Goal: Transaction & Acquisition: Download file/media

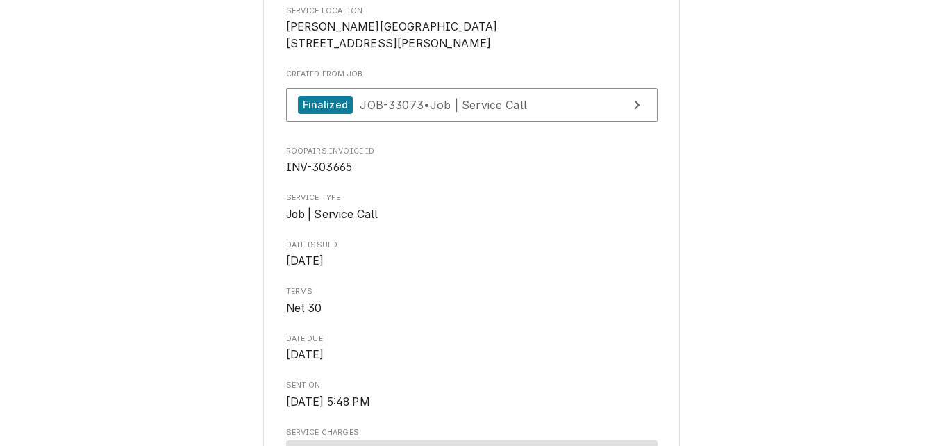
scroll to position [208, 0]
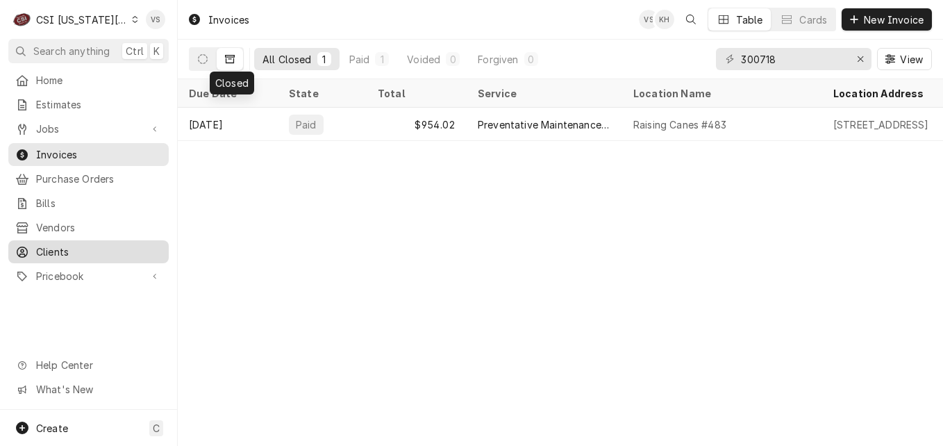
click at [73, 244] on span "Clients" at bounding box center [99, 251] width 126 height 15
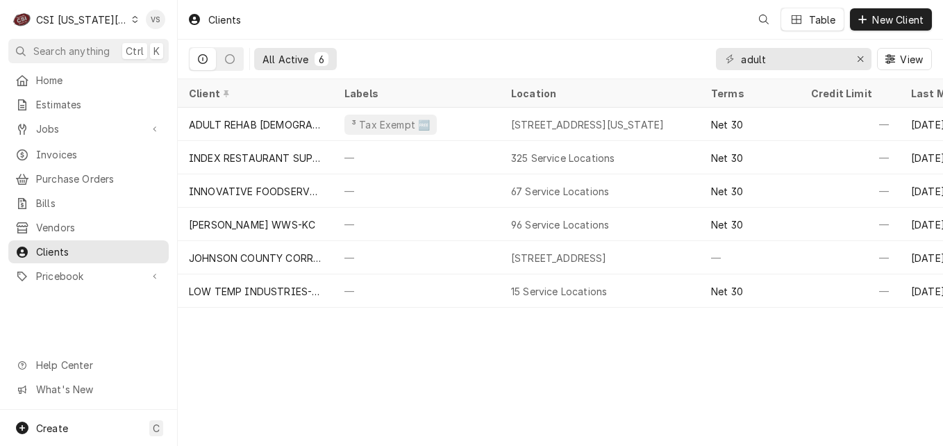
click at [694, 60] on div "C CSI [US_STATE] City VS Search anything Ctrl K Home Estimates Jobs Jobs Job Se…" at bounding box center [471, 223] width 943 height 446
drag, startPoint x: 768, startPoint y: 60, endPoint x: 682, endPoint y: 65, distance: 86.2
click at [682, 65] on div "All Active 6 adult View" at bounding box center [560, 59] width 743 height 39
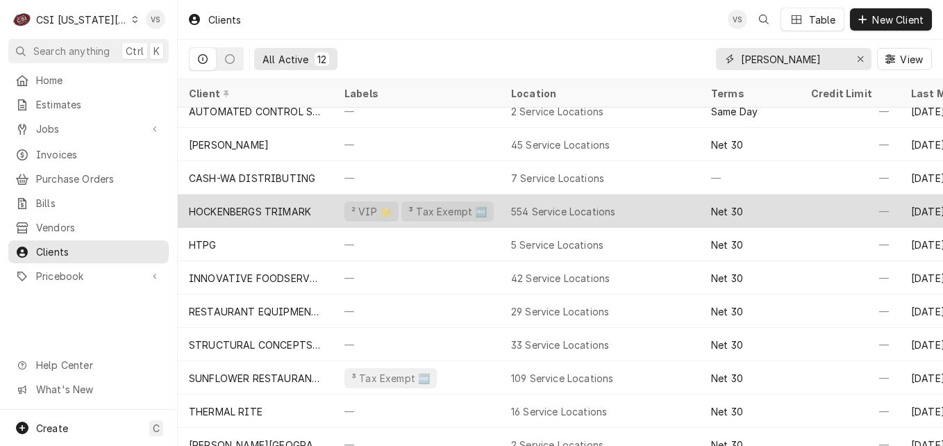
scroll to position [69, 0]
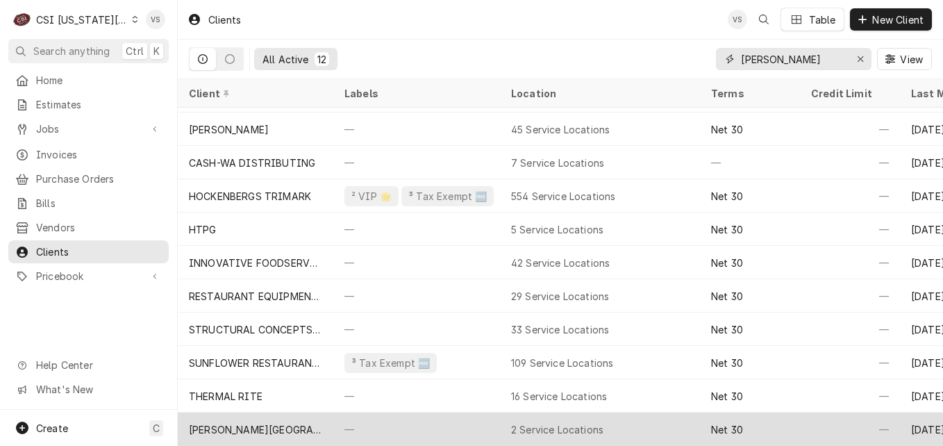
type input "WASHBURN"
click at [298, 424] on div "[PERSON_NAME][GEOGRAPHIC_DATA]" at bounding box center [255, 429] width 133 height 15
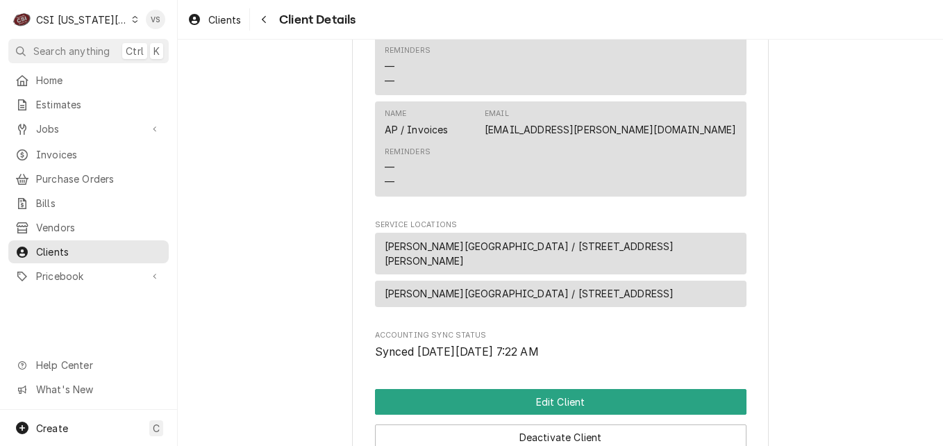
scroll to position [555, 0]
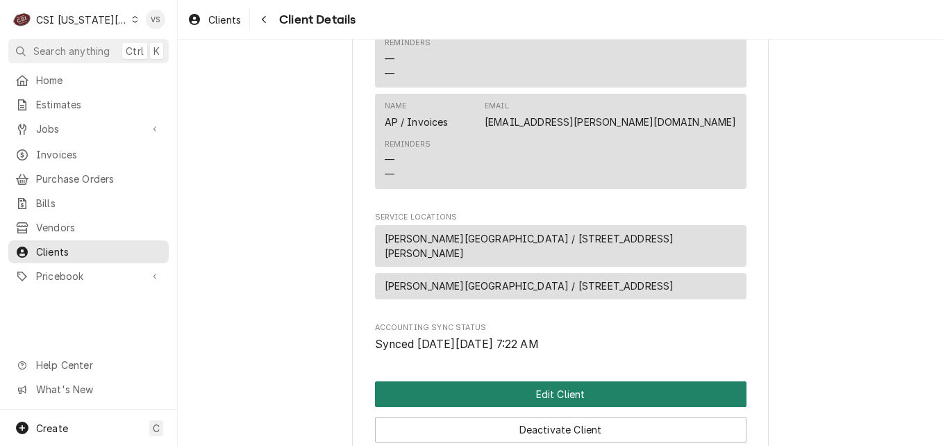
click at [562, 407] on button "Edit Client" at bounding box center [560, 394] width 371 height 26
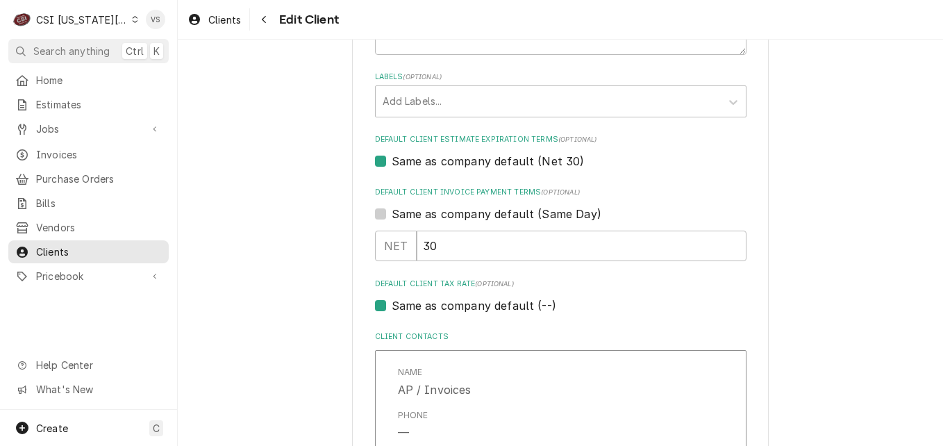
scroll to position [764, 0]
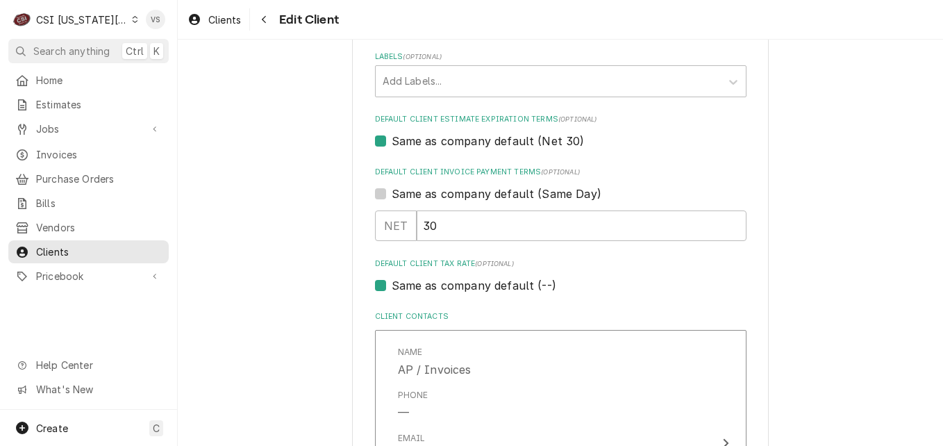
click at [391, 284] on label "Same as company default (--)" at bounding box center [473, 285] width 165 height 17
click at [391, 284] on input "Same as company default (--)" at bounding box center [576, 292] width 371 height 31
checkbox input "false"
click at [403, 307] on div "Default Client Tax Rate" at bounding box center [560, 312] width 356 height 25
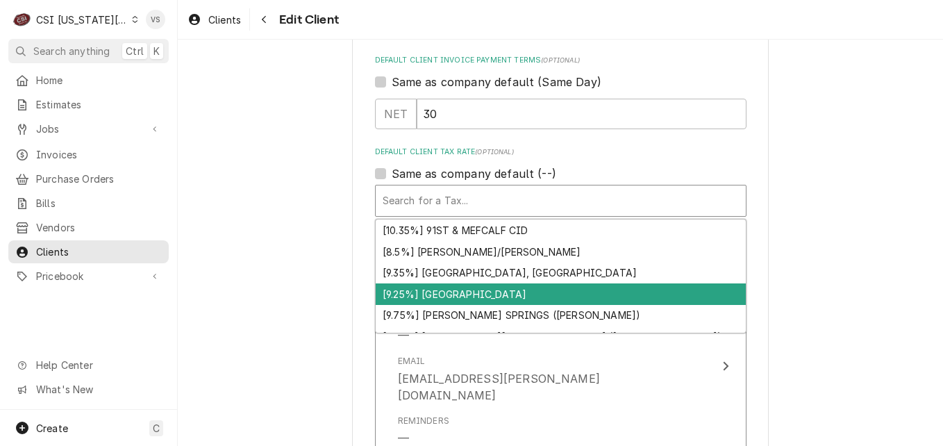
scroll to position [902, 0]
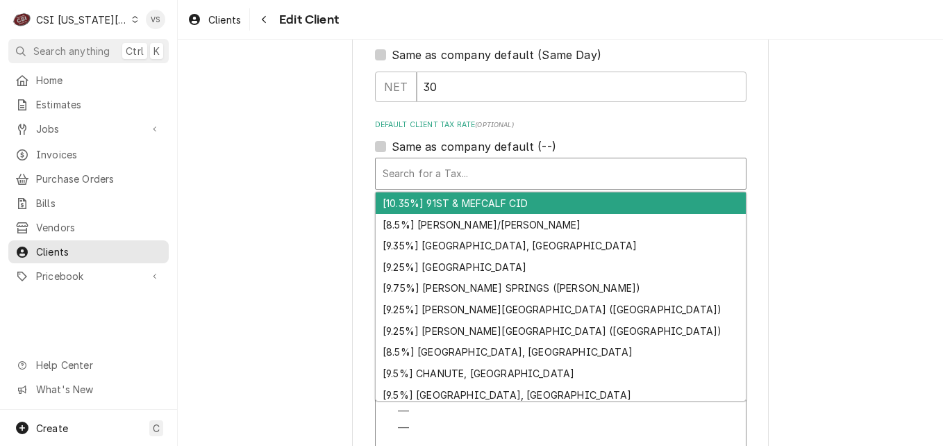
click at [421, 175] on div "Default Client Tax Rate" at bounding box center [560, 173] width 356 height 25
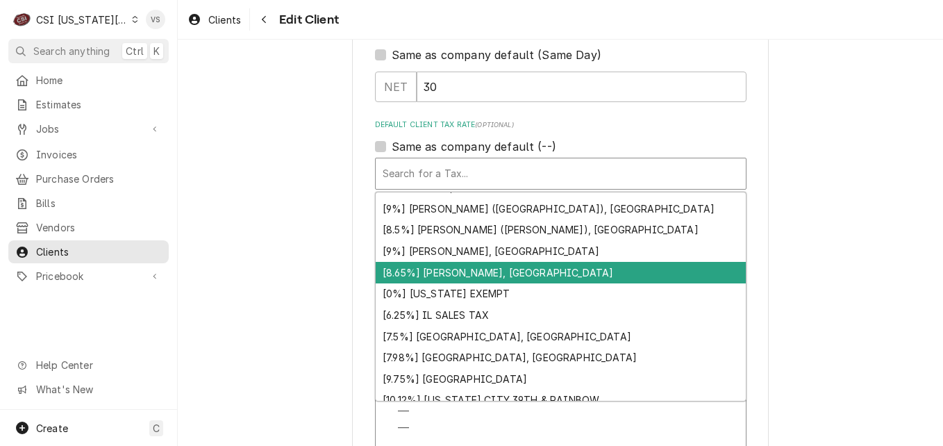
scroll to position [638, 0]
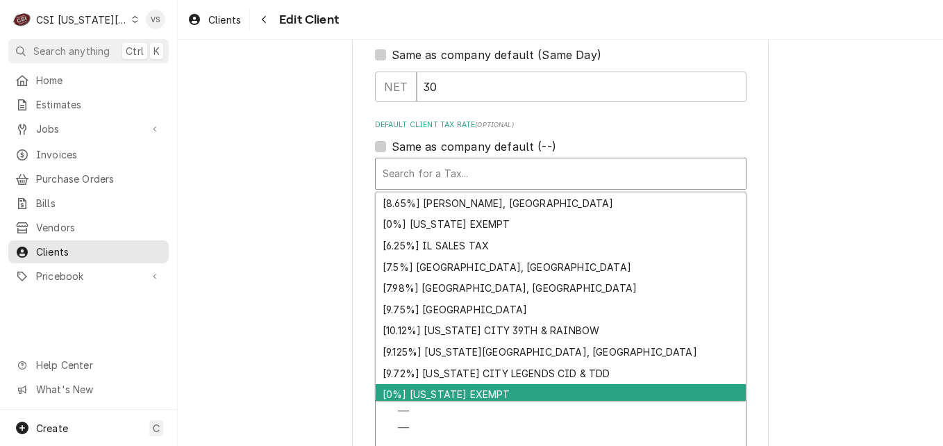
click at [446, 389] on div "[0%] KANSAS EXEMPT" at bounding box center [561, 395] width 370 height 22
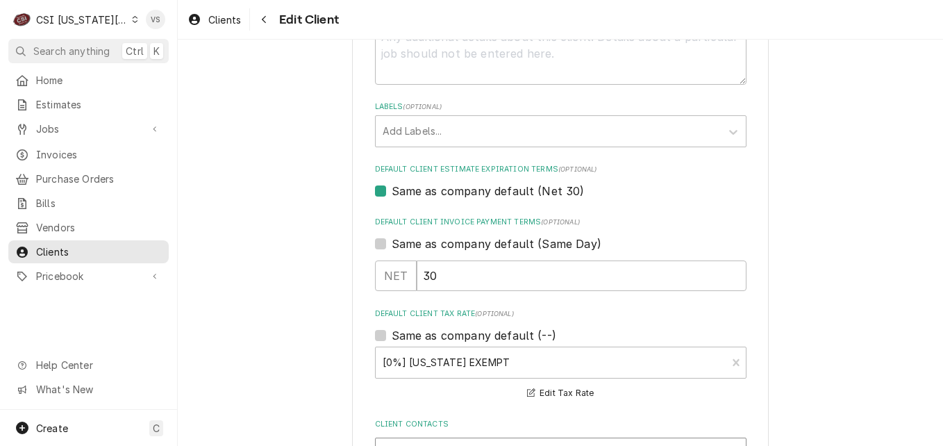
scroll to position [694, 0]
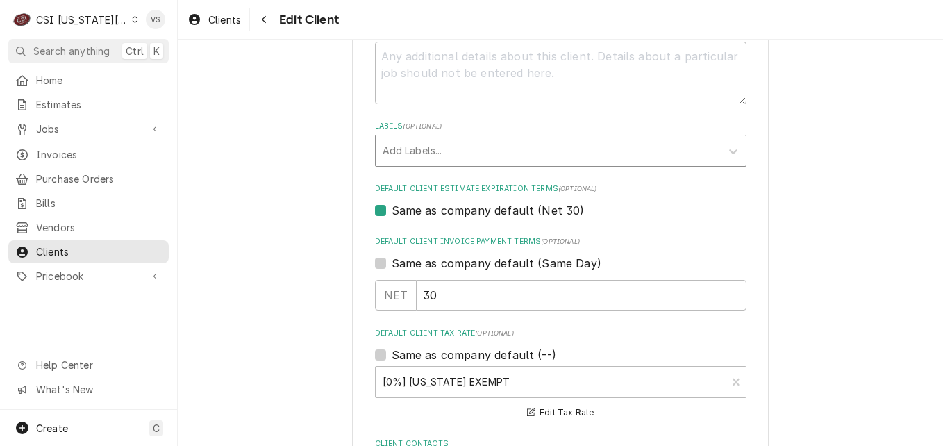
click at [396, 146] on div "Labels" at bounding box center [547, 150] width 331 height 25
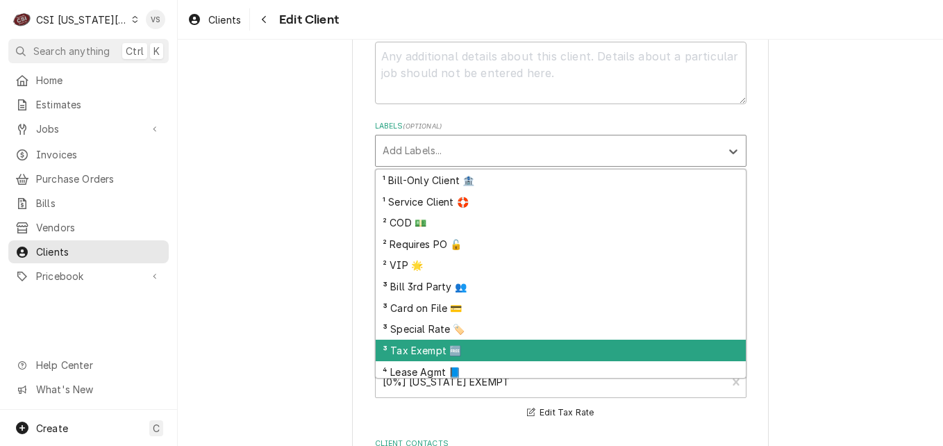
click at [423, 348] on div "³ Tax Exempt 🆓" at bounding box center [561, 350] width 370 height 22
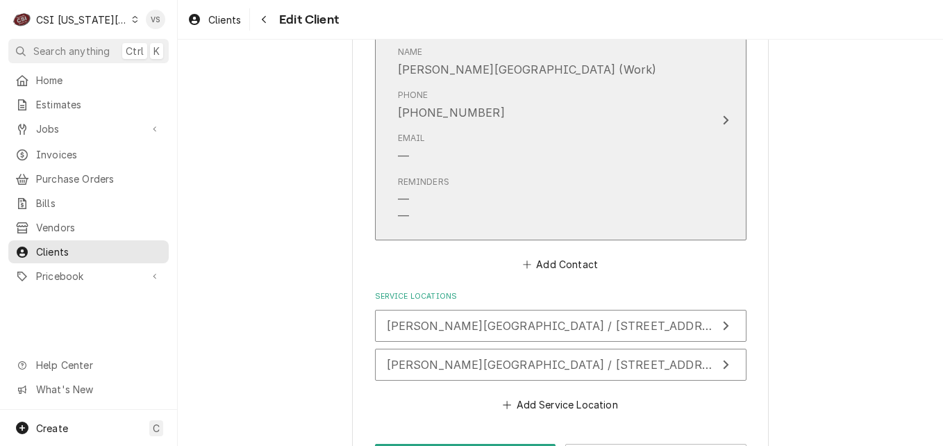
scroll to position [1421, 0]
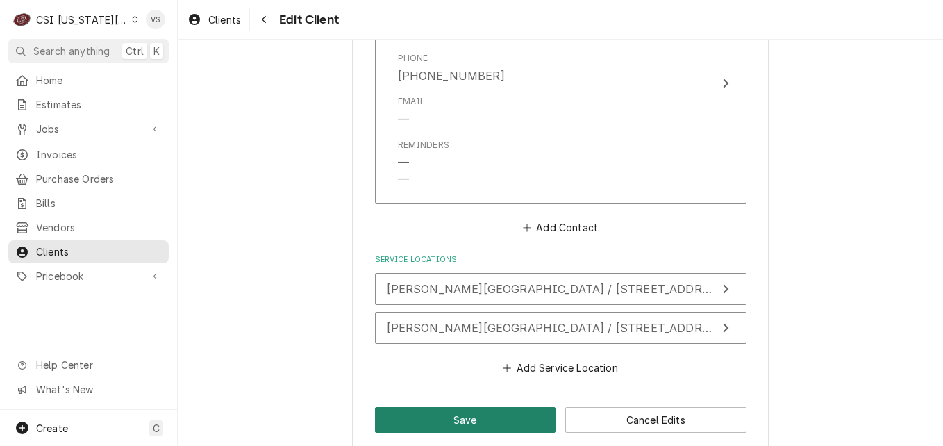
click at [443, 407] on button "Save" at bounding box center [465, 420] width 181 height 26
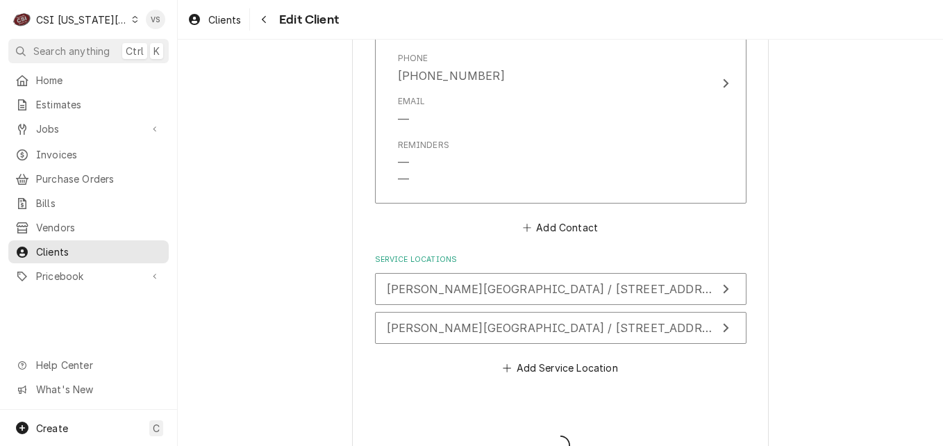
type textarea "x"
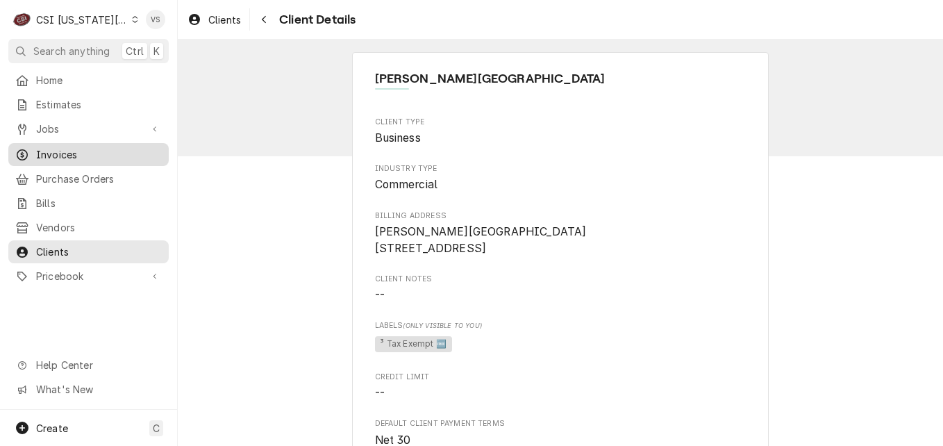
click at [55, 147] on span "Invoices" at bounding box center [99, 154] width 126 height 15
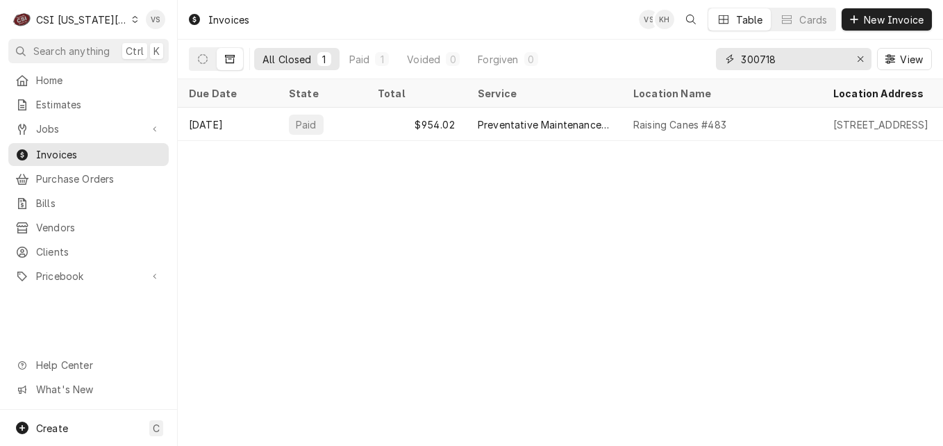
click at [711, 55] on div "All Closed 1 Paid 1 Voided 0 Forgiven 0 300718 View" at bounding box center [560, 59] width 743 height 39
click at [777, 60] on input "300718" at bounding box center [793, 59] width 104 height 22
drag, startPoint x: 777, startPoint y: 60, endPoint x: 767, endPoint y: 53, distance: 12.1
click at [723, 57] on div "300718" at bounding box center [793, 59] width 155 height 22
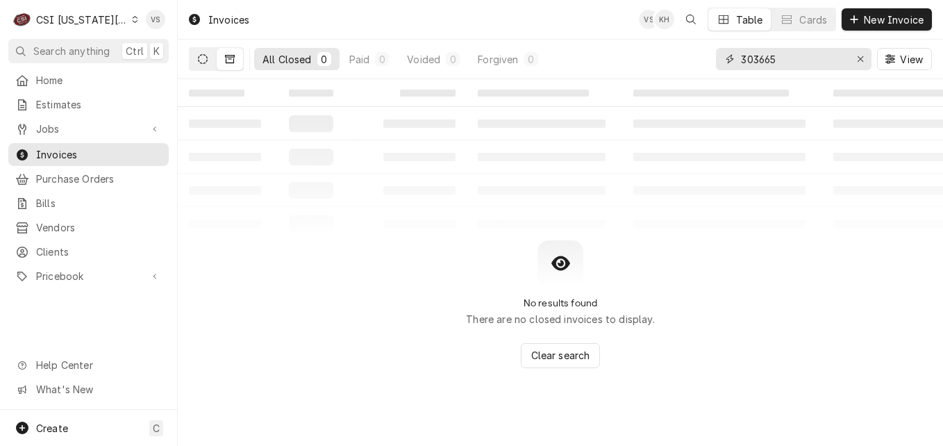
type input "303665"
click at [205, 63] on icon "Dynamic Content Wrapper" at bounding box center [203, 59] width 10 height 10
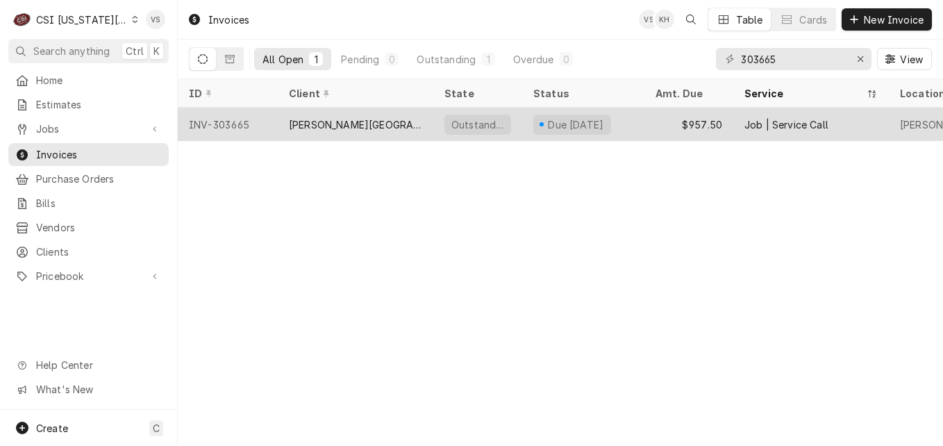
click at [267, 121] on div "INV-303665" at bounding box center [228, 124] width 100 height 33
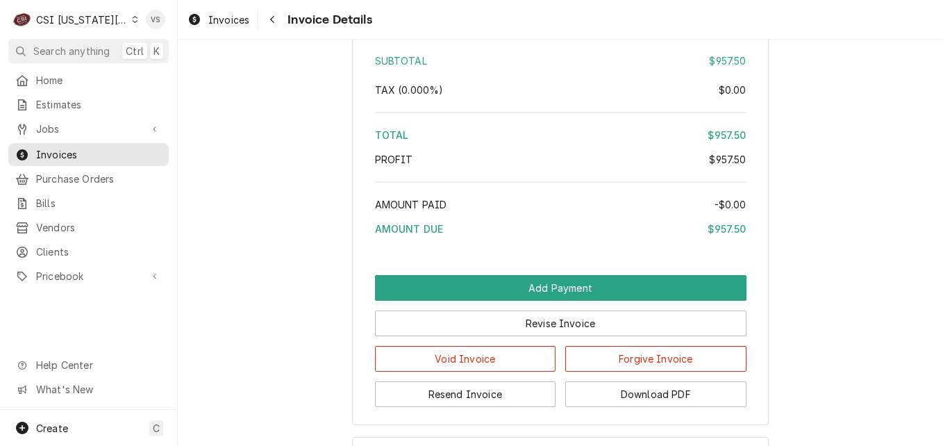
scroll to position [2558, 0]
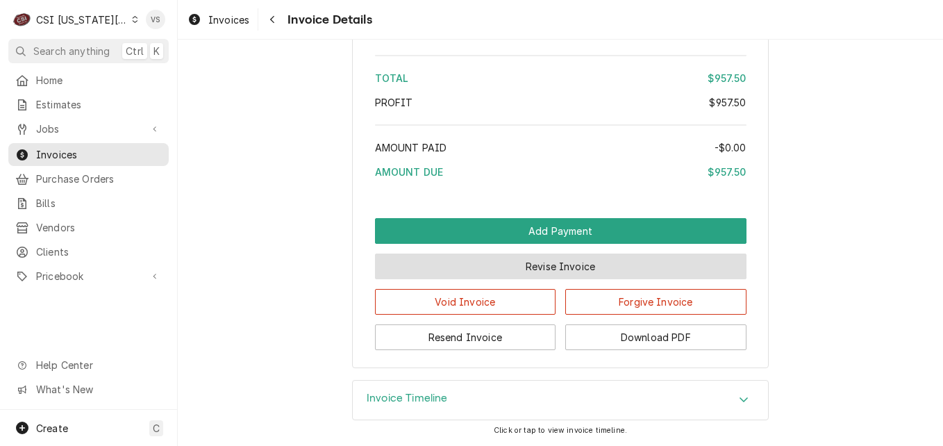
click at [525, 279] on button "Revise Invoice" at bounding box center [560, 266] width 371 height 26
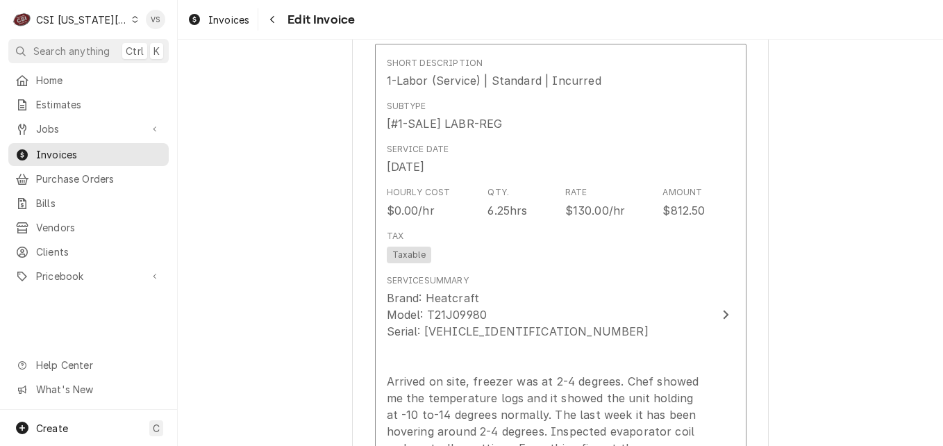
scroll to position [1180, 0]
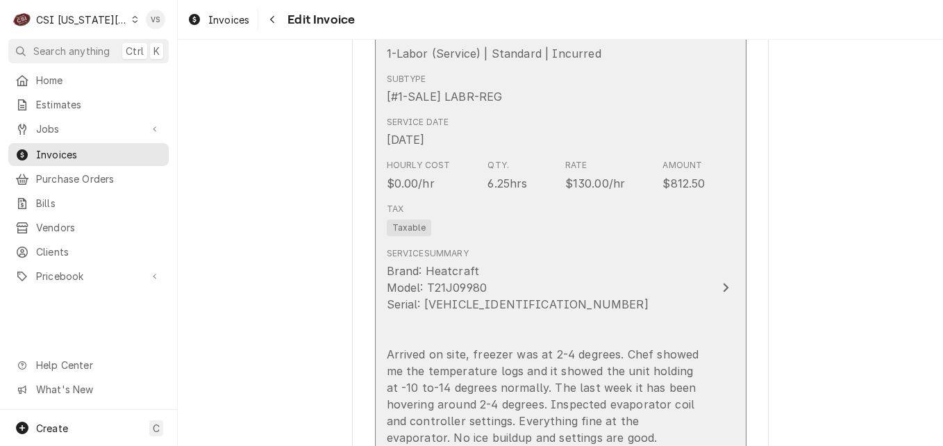
click at [637, 261] on div "Service Summary Brand: Heatcraft Model: T21J09980 Serial: [VEHICLE_IDENTIFICATI…" at bounding box center [546, 396] width 319 height 298
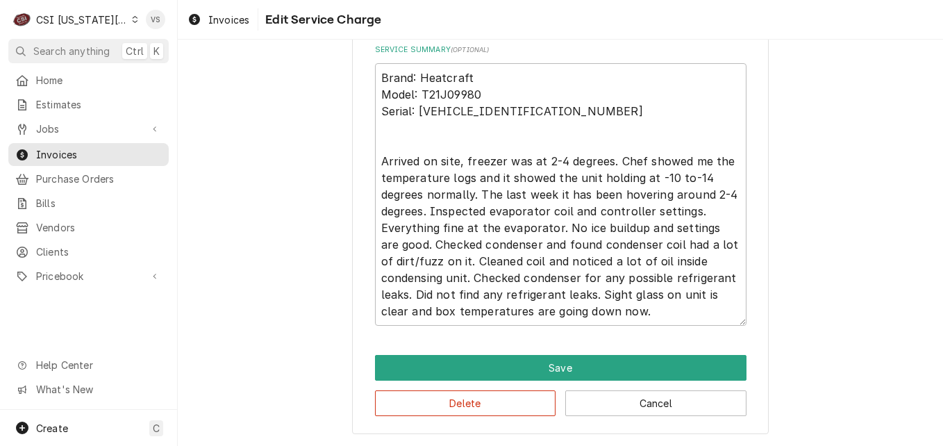
scroll to position [361, 0]
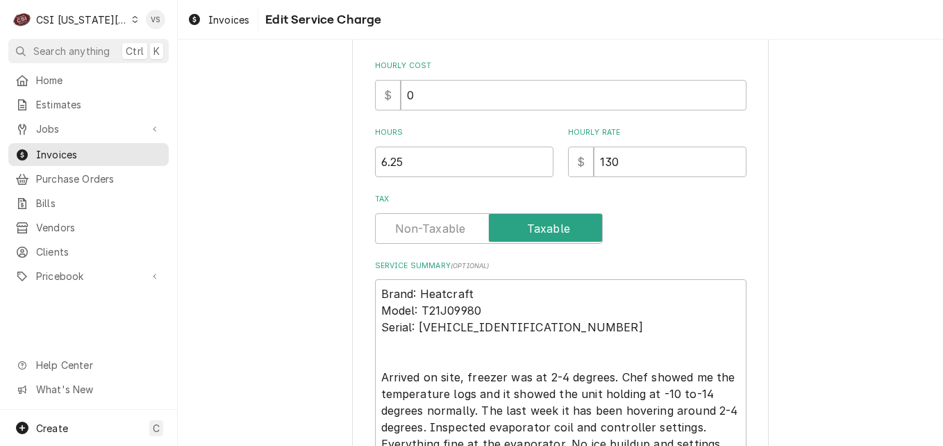
type textarea "x"
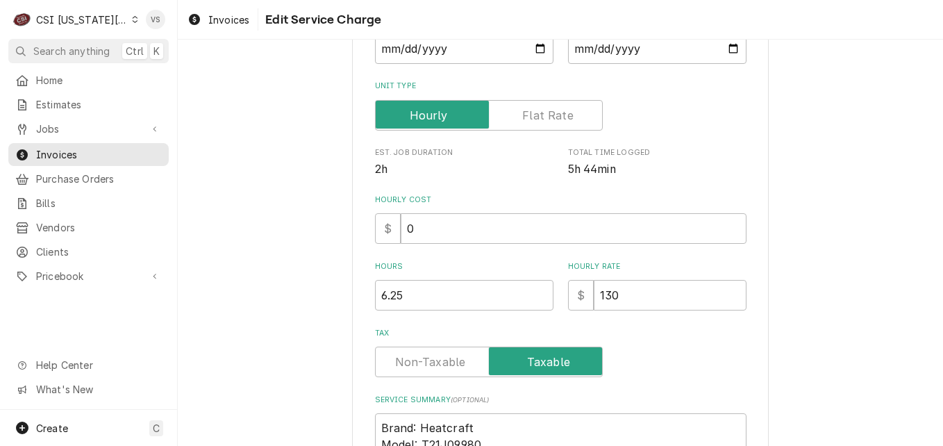
scroll to position [278, 0]
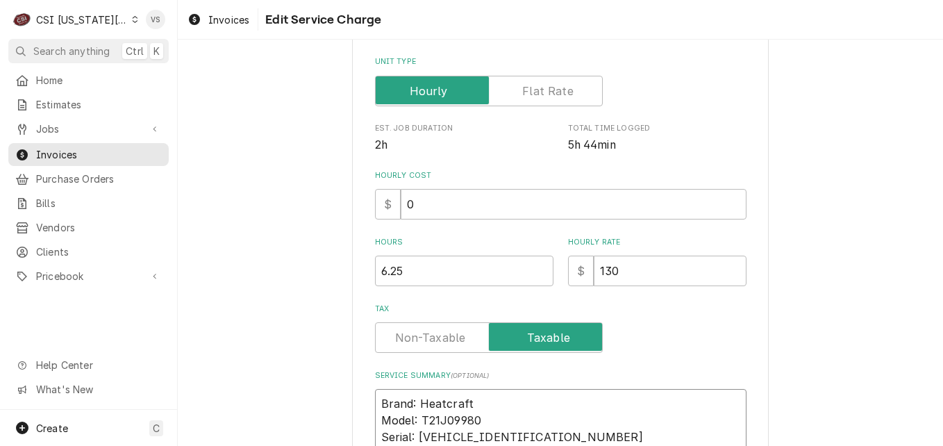
click at [419, 328] on input "Tax" at bounding box center [488, 337] width 215 height 31
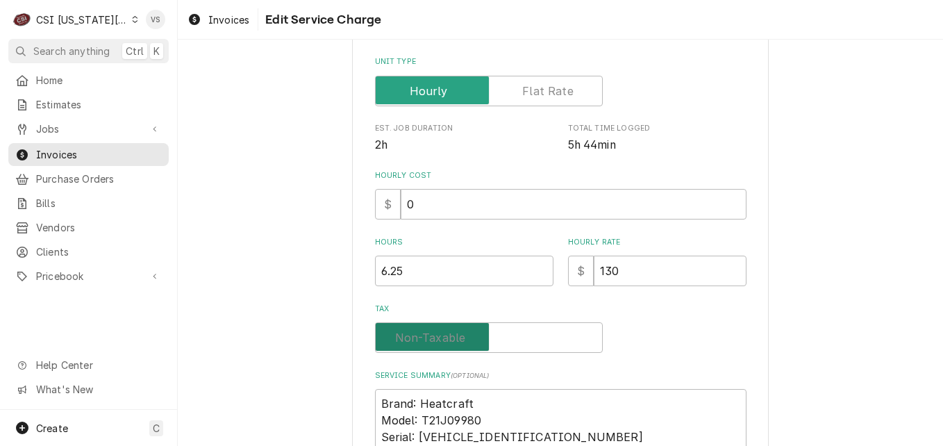
checkbox input "false"
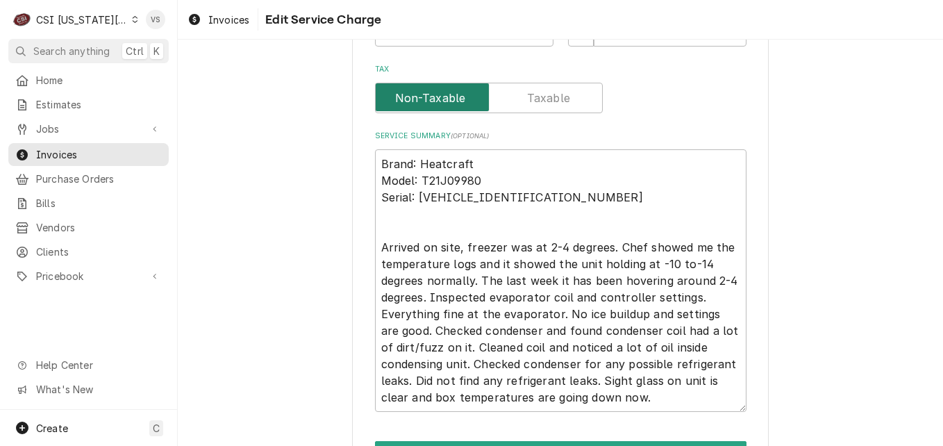
scroll to position [603, 0]
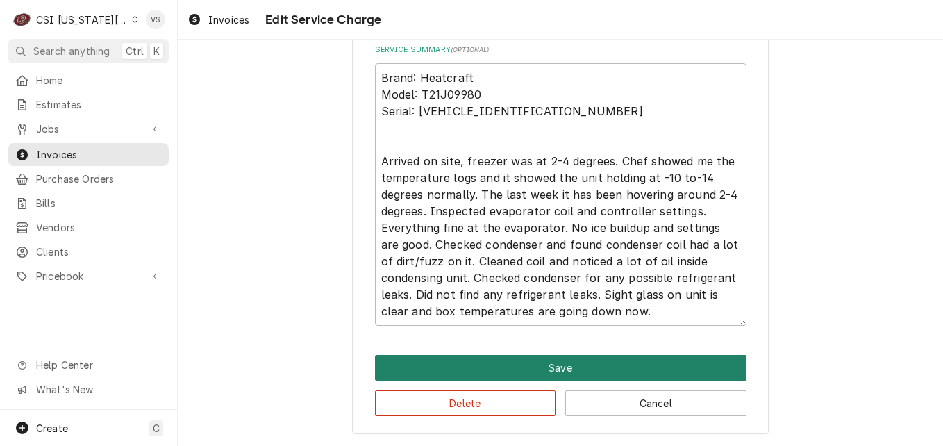
click at [478, 370] on button "Save" at bounding box center [560, 368] width 371 height 26
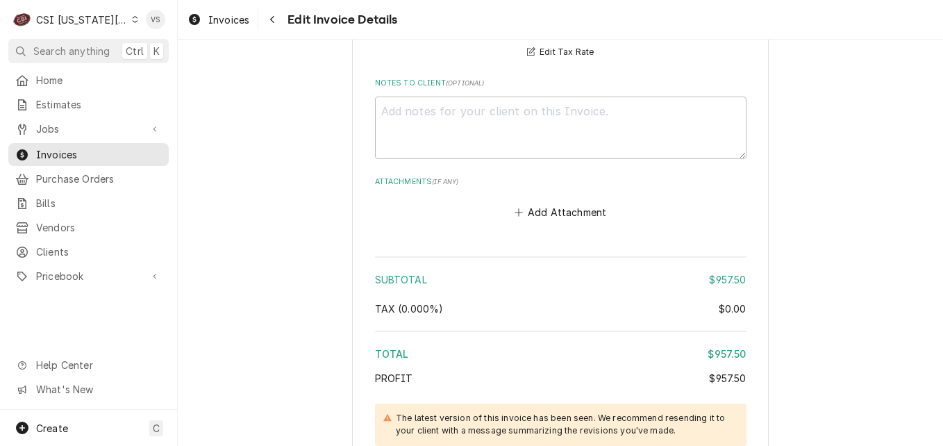
scroll to position [2343, 0]
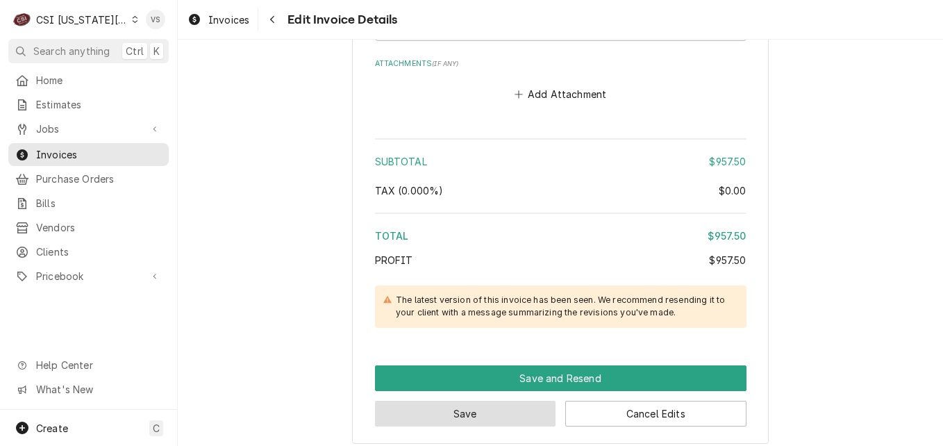
click at [490, 401] on button "Save" at bounding box center [465, 414] width 181 height 26
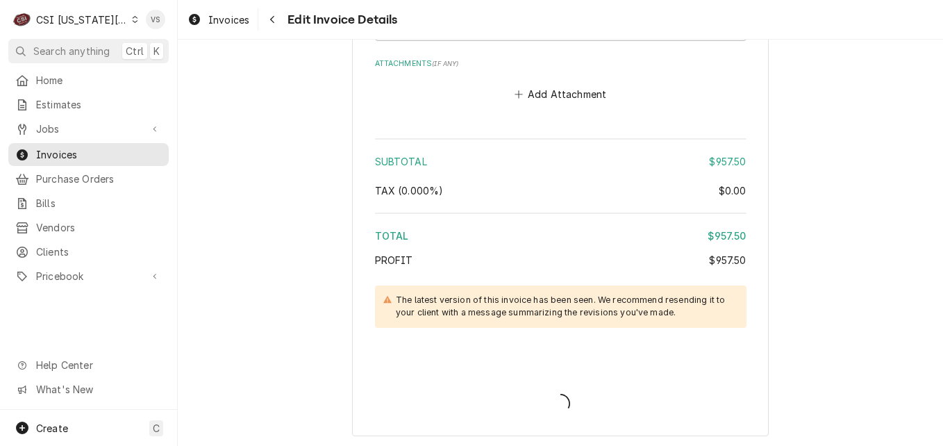
type textarea "x"
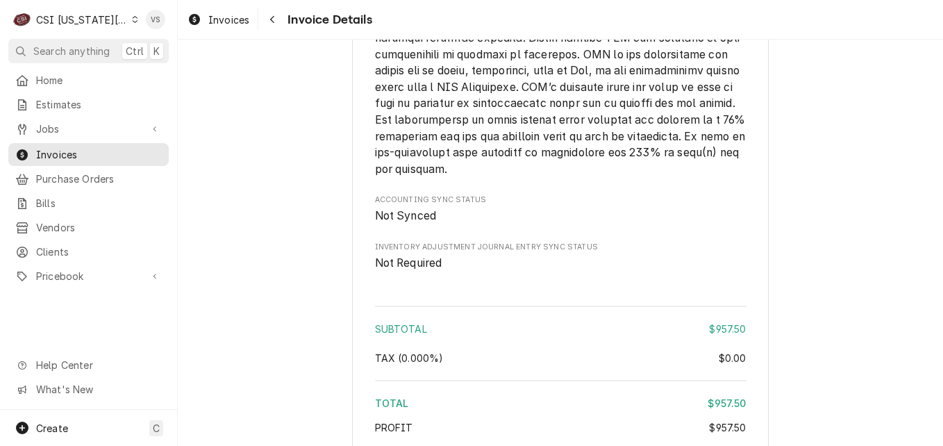
scroll to position [2107, 0]
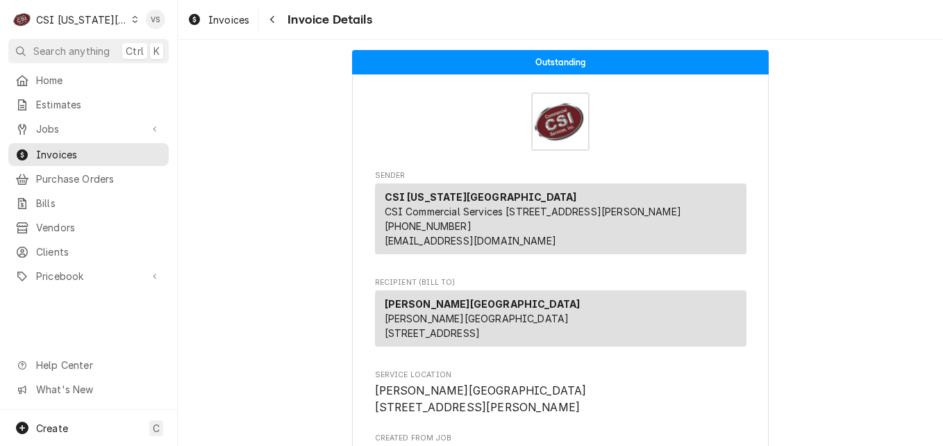
click at [132, 22] on icon "Dynamic Content Wrapper" at bounding box center [135, 19] width 6 height 7
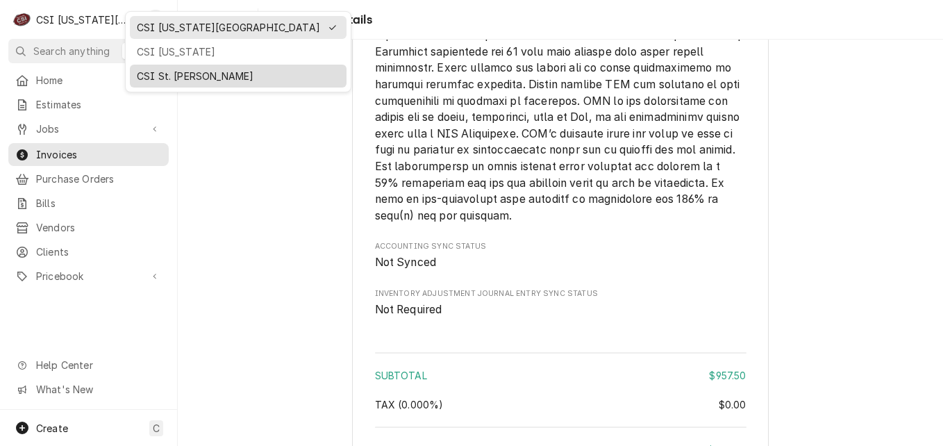
click at [146, 75] on div "CSI St. [PERSON_NAME]" at bounding box center [238, 76] width 203 height 15
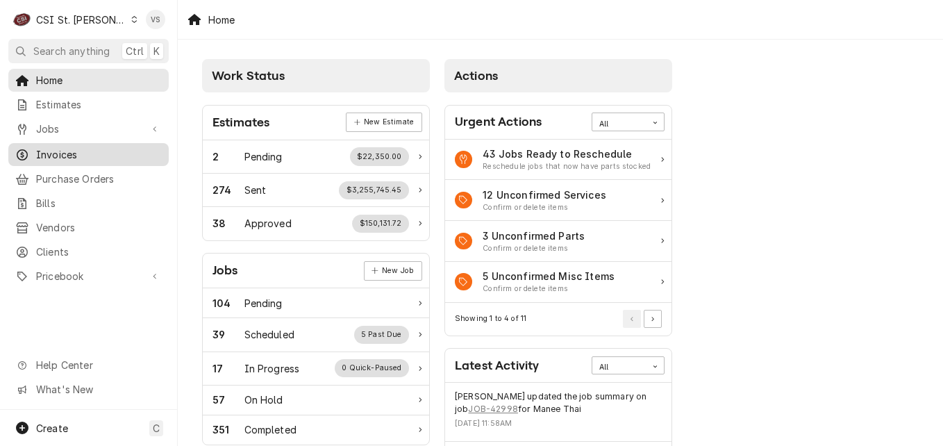
click at [71, 153] on span "Invoices" at bounding box center [99, 154] width 126 height 15
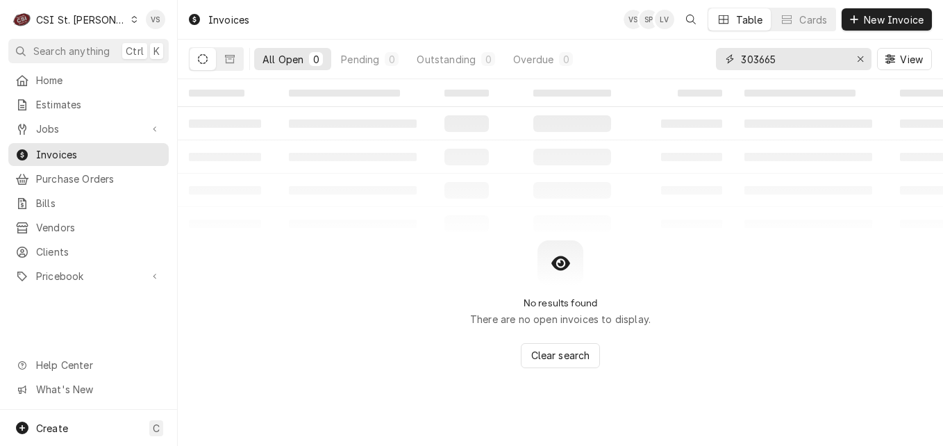
drag, startPoint x: 785, startPoint y: 60, endPoint x: 721, endPoint y: 59, distance: 63.9
click at [723, 59] on div "303665" at bounding box center [793, 59] width 155 height 22
type input "4"
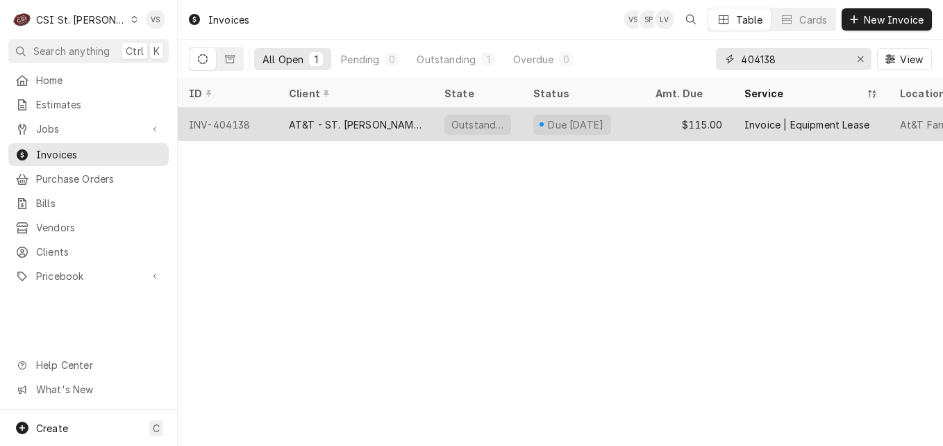
type input "404138"
click at [390, 120] on div "AT&T - ST. [PERSON_NAME]" at bounding box center [355, 124] width 155 height 33
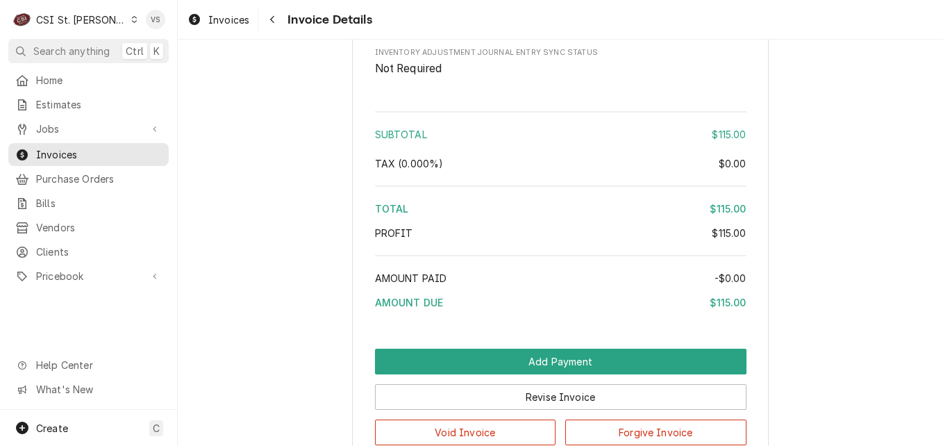
scroll to position [1982, 0]
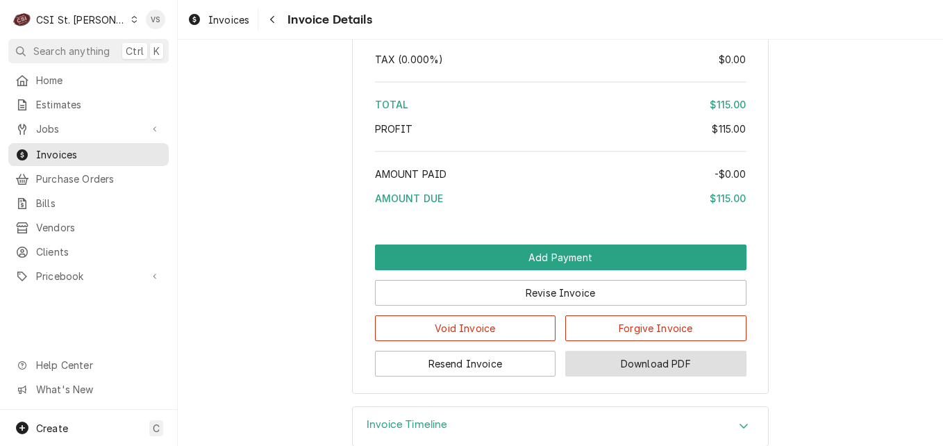
click at [659, 376] on button "Download PDF" at bounding box center [655, 364] width 181 height 26
click at [68, 149] on span "Invoices" at bounding box center [99, 154] width 126 height 15
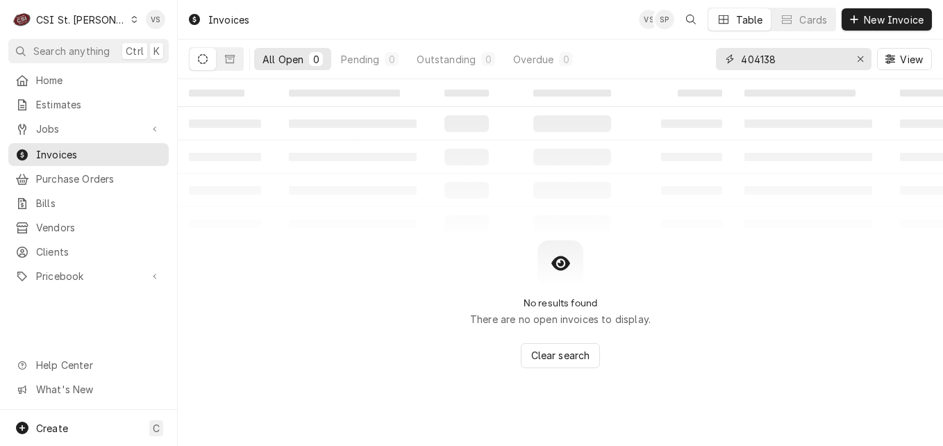
click at [764, 59] on input "404138" at bounding box center [793, 59] width 104 height 22
click at [766, 58] on input "404138" at bounding box center [793, 59] width 104 height 22
drag, startPoint x: 787, startPoint y: 61, endPoint x: 775, endPoint y: 61, distance: 11.8
click at [775, 61] on input "40417038" at bounding box center [793, 59] width 104 height 22
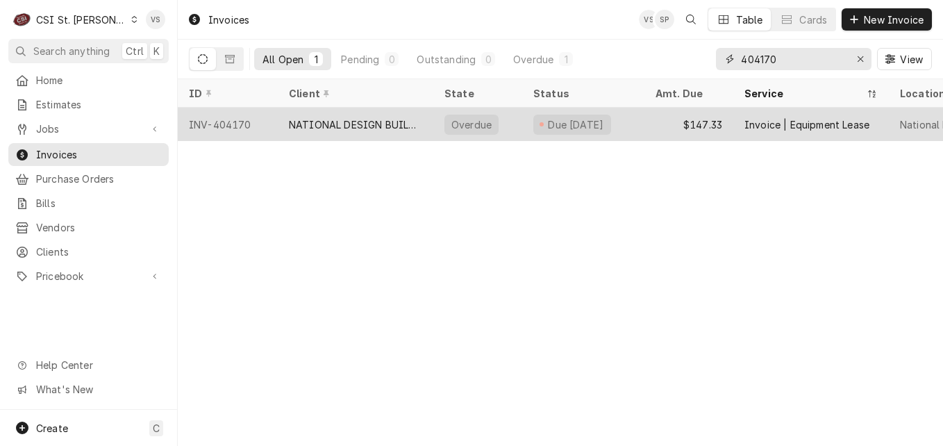
type input "404170"
click at [387, 130] on div "NATIONAL DESIGN BUILD SERVICES" at bounding box center [355, 124] width 155 height 33
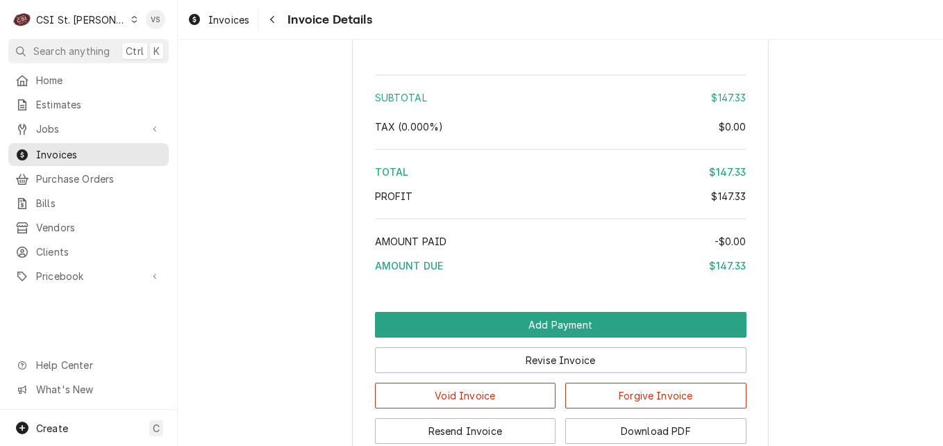
scroll to position [1982, 0]
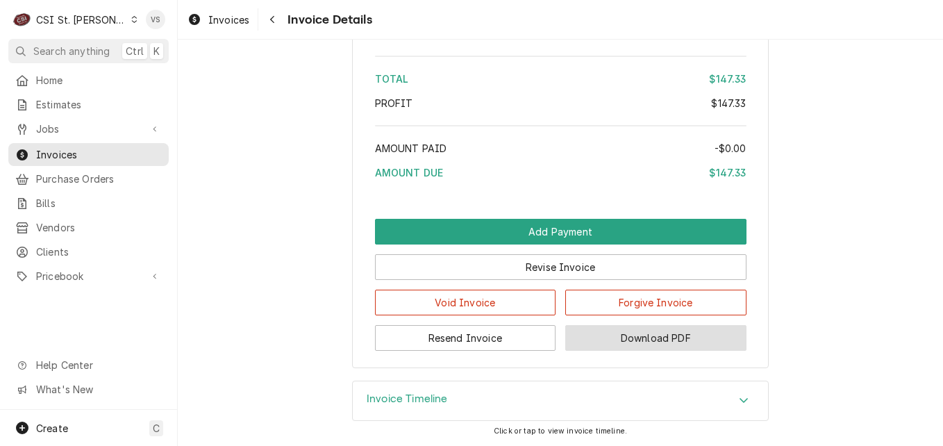
click at [635, 351] on button "Download PDF" at bounding box center [655, 338] width 181 height 26
